Goal: Navigation & Orientation: Go to known website

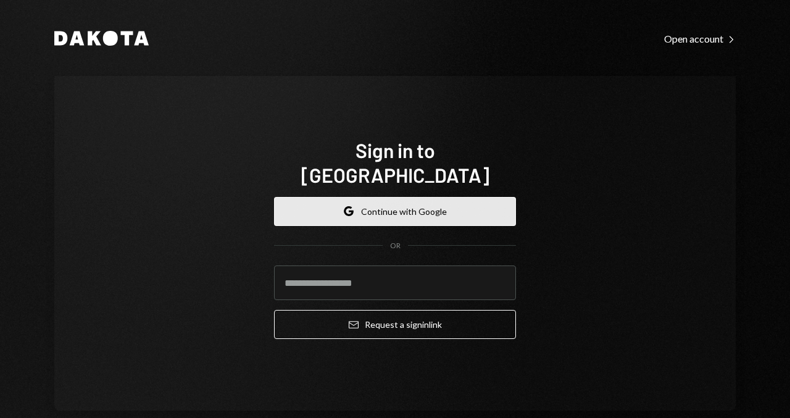
click at [448, 197] on button "Google Continue with Google" at bounding box center [395, 211] width 242 height 29
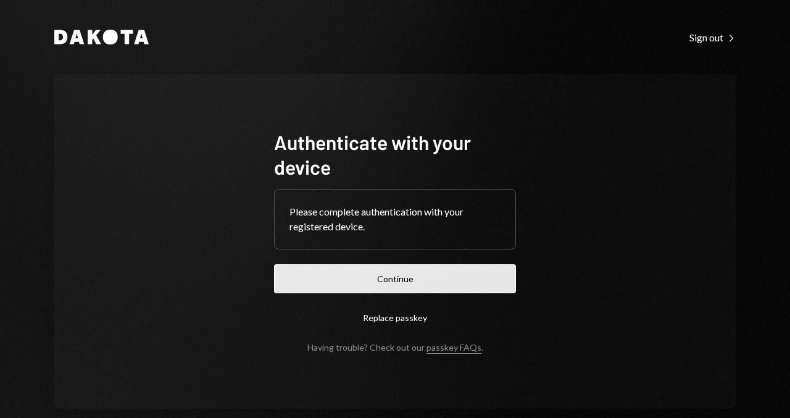
click at [425, 272] on button "Continue" at bounding box center [395, 278] width 242 height 29
